Goal: Transaction & Acquisition: Purchase product/service

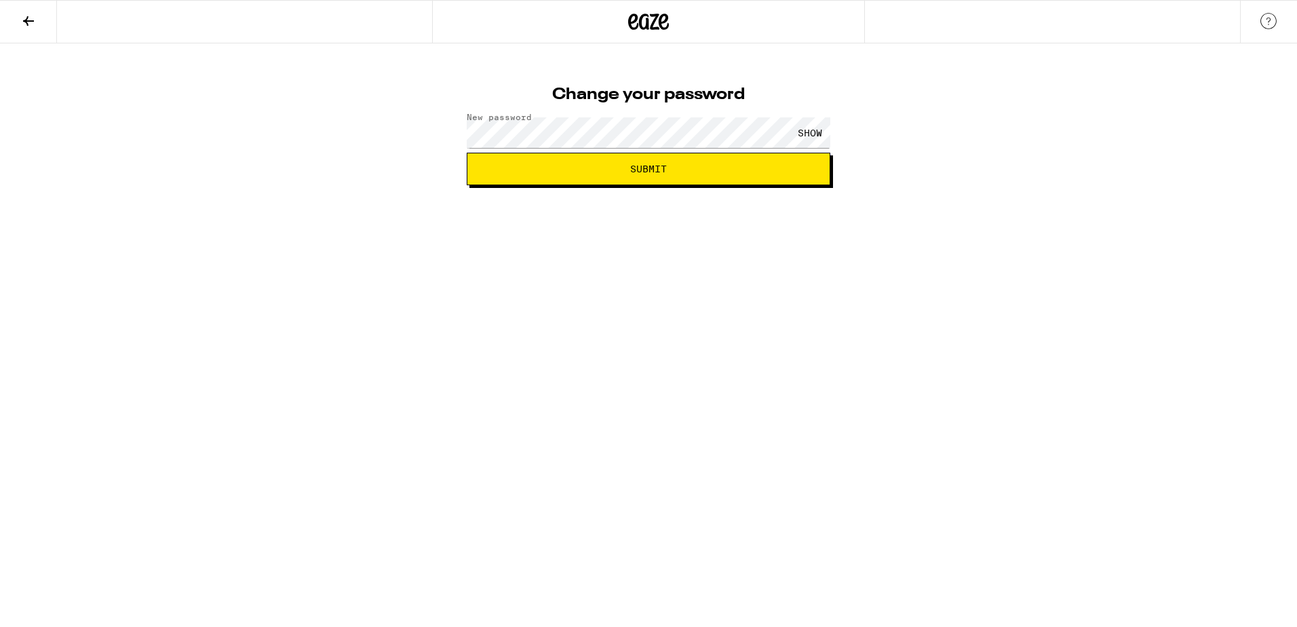
click at [639, 174] on span "Submit" at bounding box center [648, 168] width 37 height 9
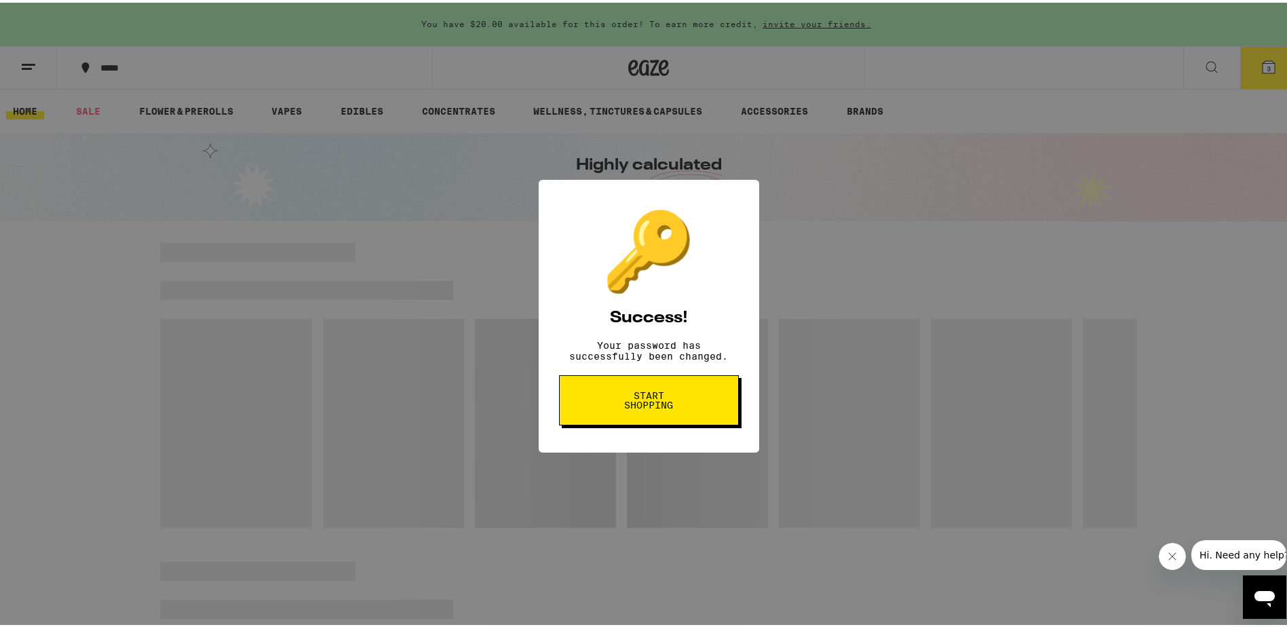
click at [655, 407] on span "Start shopping" at bounding box center [649, 397] width 70 height 19
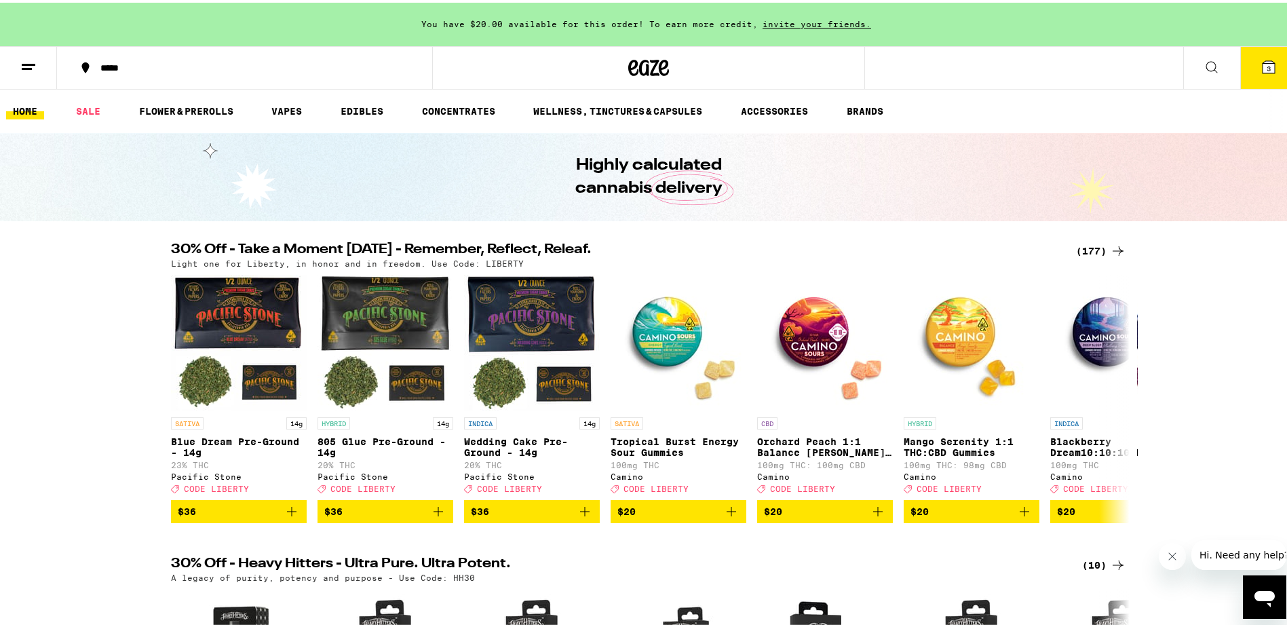
click at [1260, 66] on icon at bounding box center [1268, 64] width 16 height 16
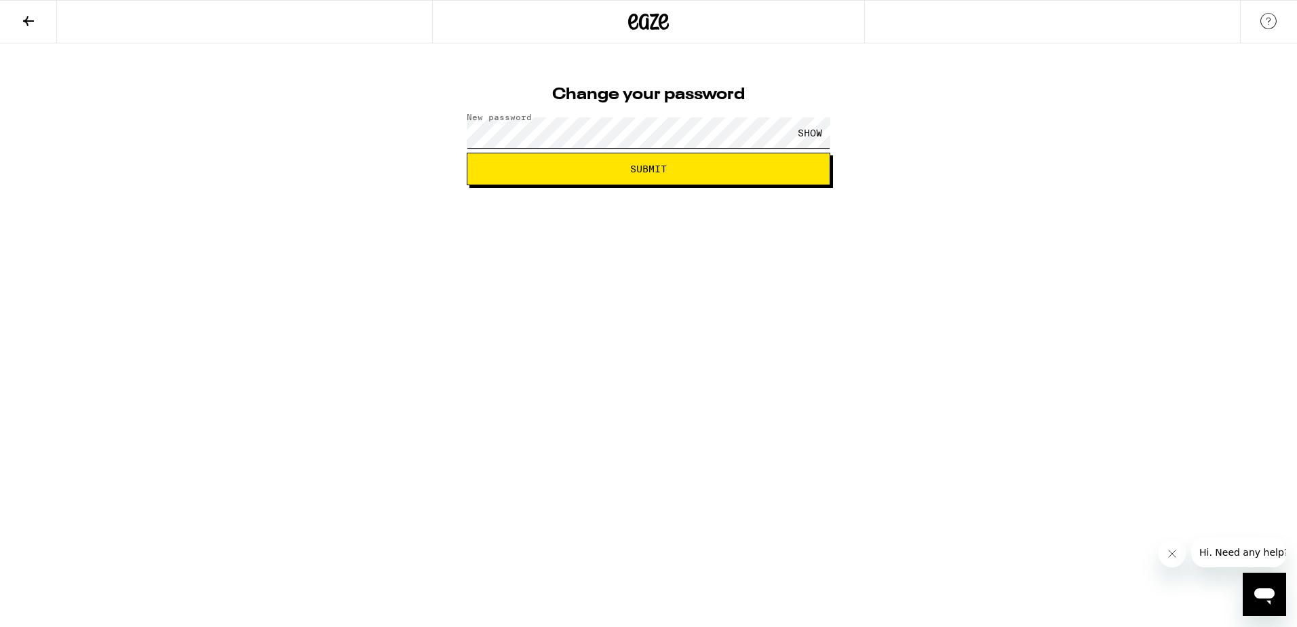
click at [467, 153] on button "Submit" at bounding box center [649, 169] width 364 height 33
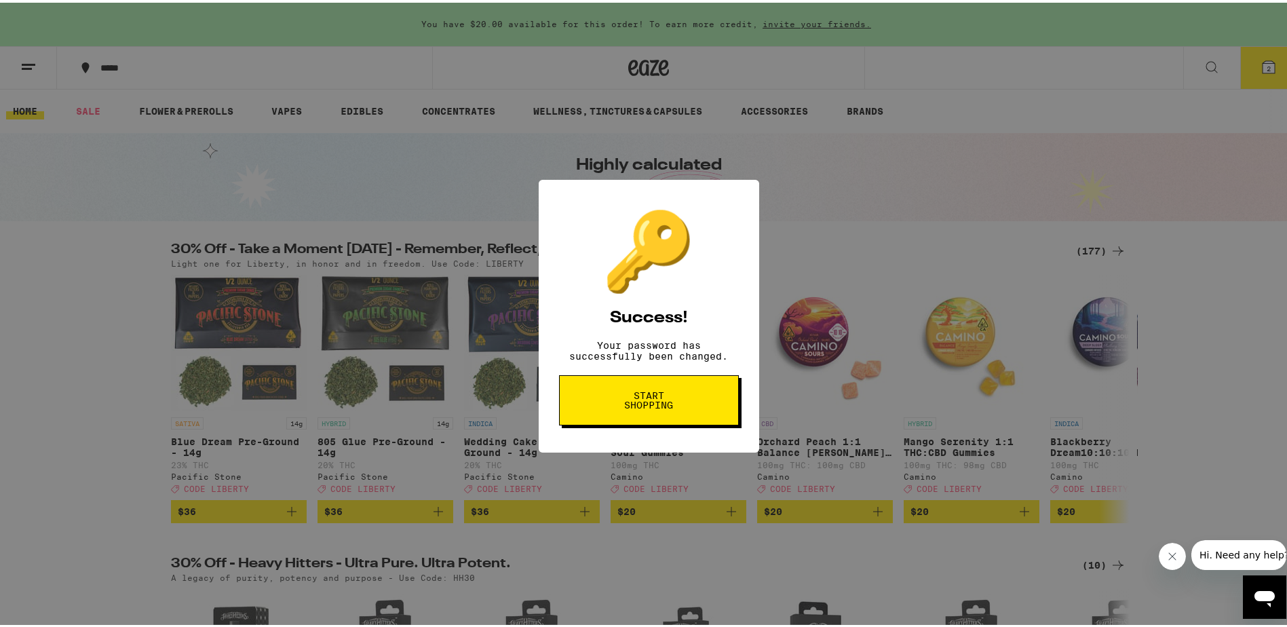
click at [940, 202] on div "🔑 Success! Your password has successfully been changed. Start shopping" at bounding box center [648, 313] width 1297 height 627
